Goal: Find contact information: Find contact information

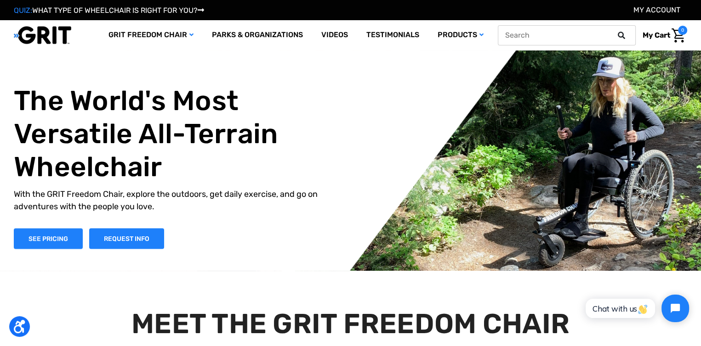
click at [619, 34] on icon at bounding box center [620, 35] width 7 height 7
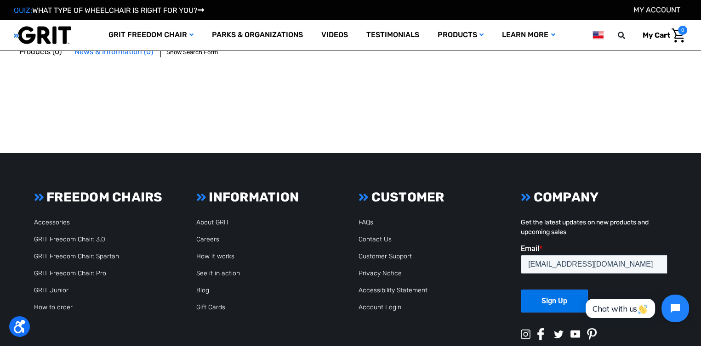
scroll to position [46, 0]
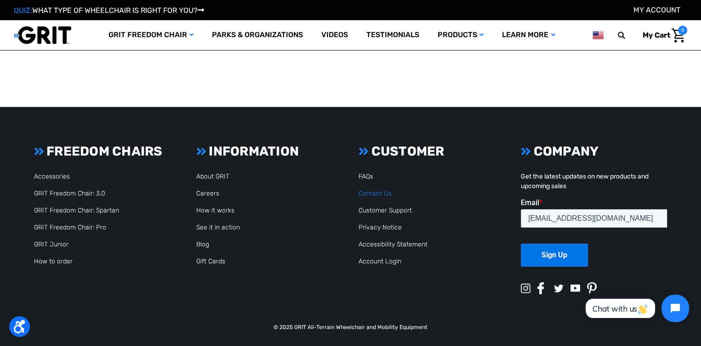
click at [375, 192] on link "Contact Us" at bounding box center [374, 194] width 33 height 8
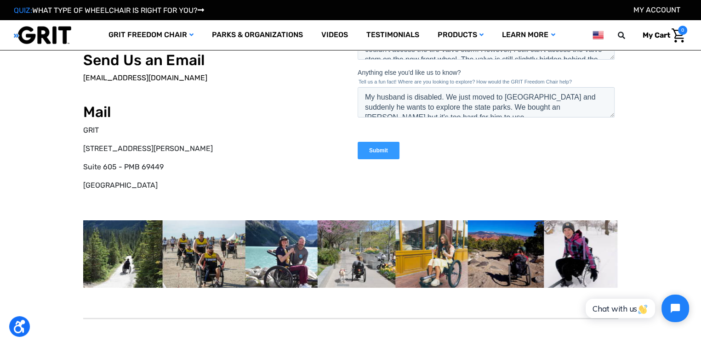
click at [103, 76] on link "[EMAIL_ADDRESS][DOMAIN_NAME]" at bounding box center [145, 78] width 124 height 9
